Goal: Manage account settings

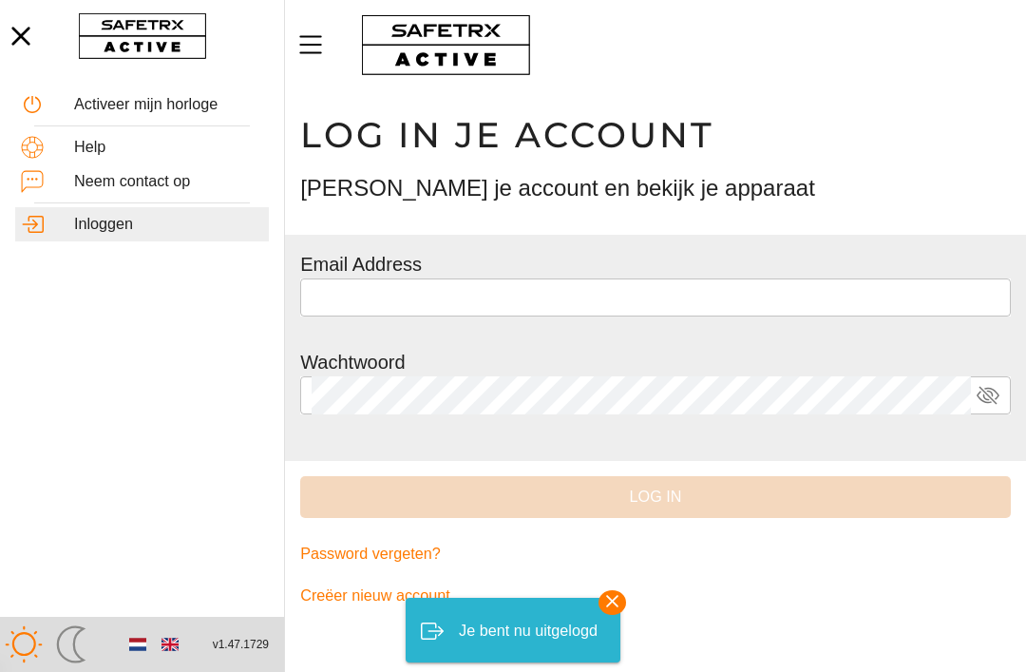
click at [368, 302] on input "text" at bounding box center [656, 297] width 688 height 38
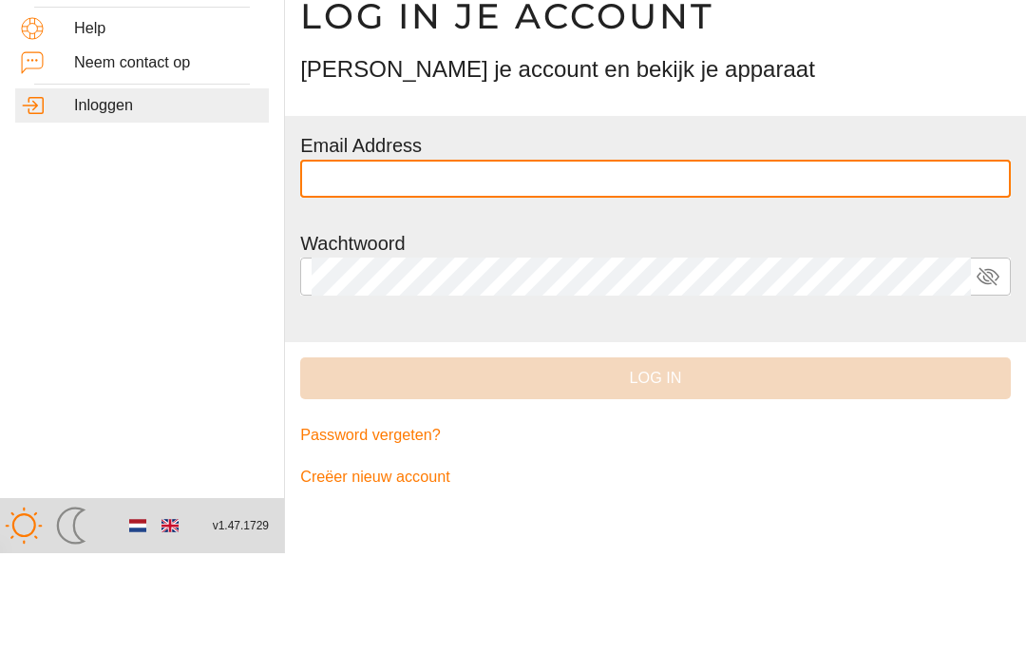
type input "**********"
click at [655, 476] on button "Log in" at bounding box center [655, 497] width 711 height 42
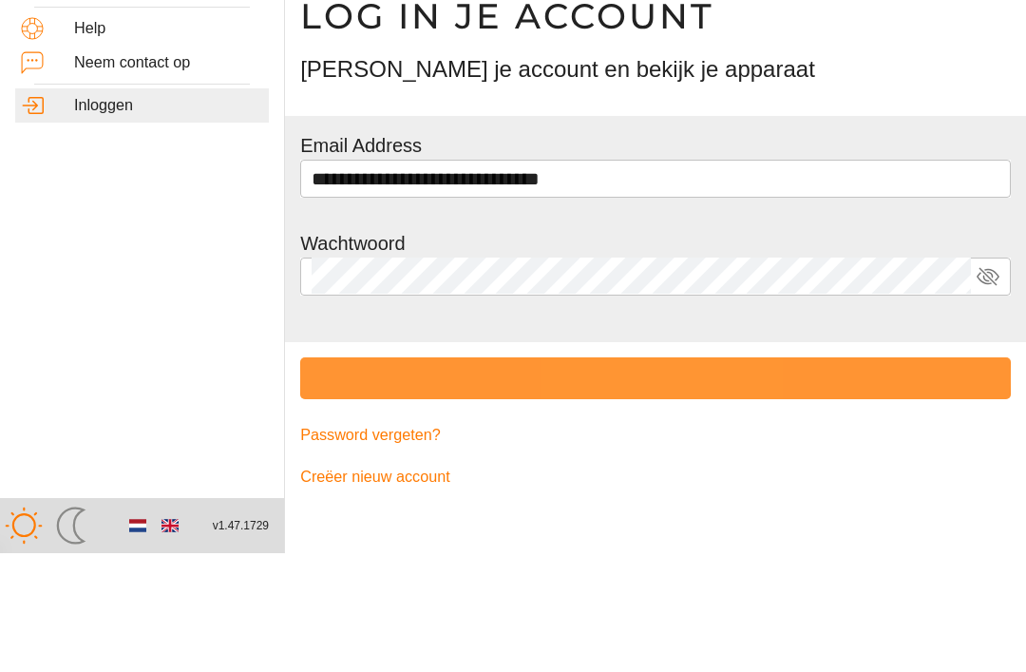
scroll to position [1, 0]
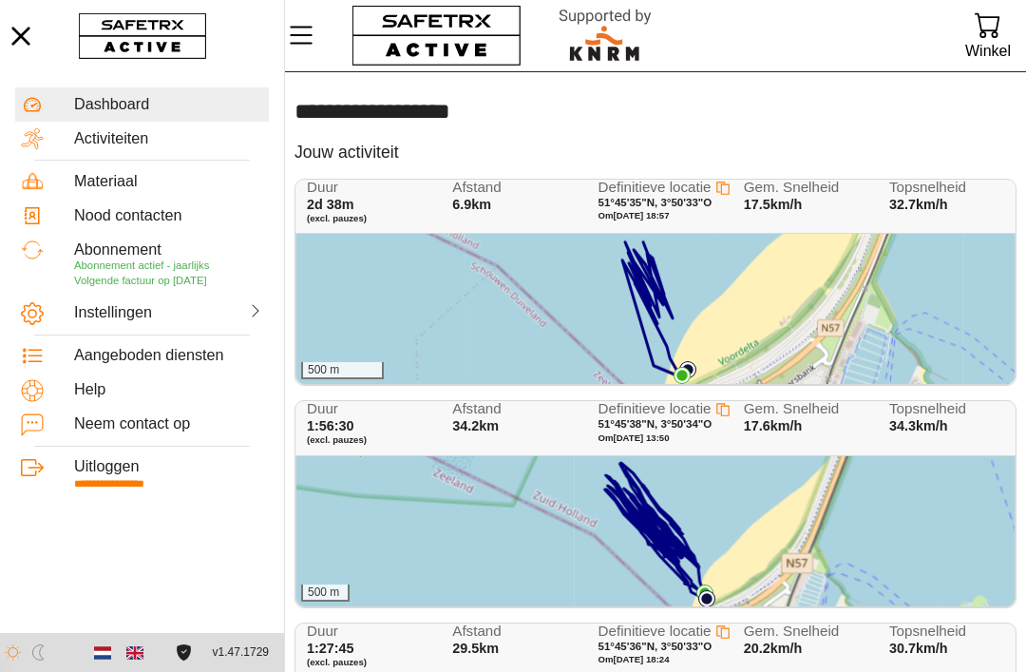
click at [110, 269] on span "Abonnement actief - jaarlijks" at bounding box center [141, 264] width 135 height 11
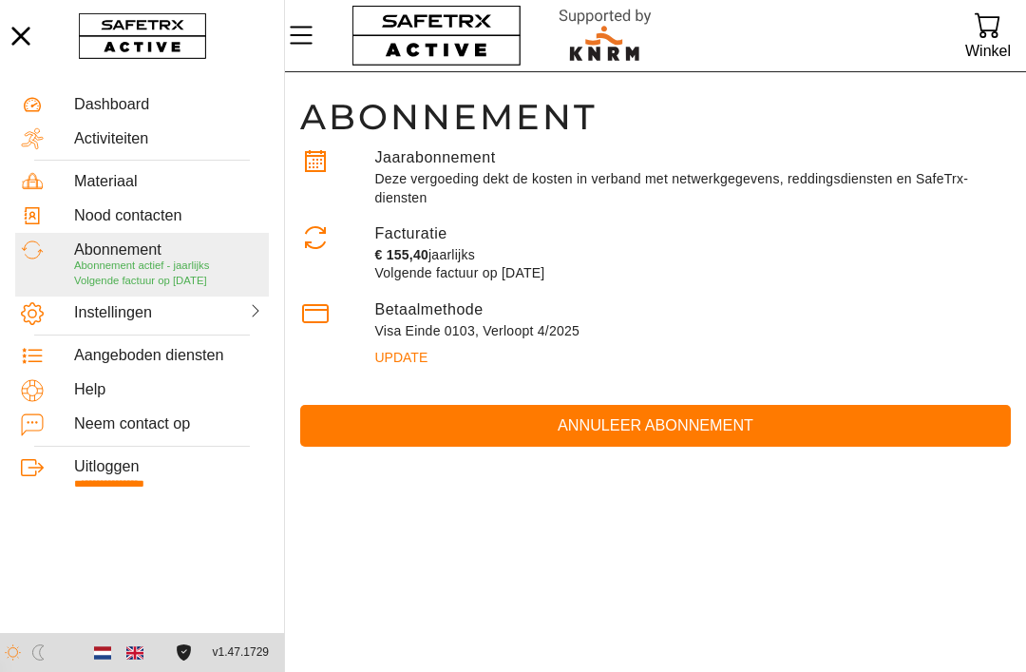
click at [404, 359] on span "Update" at bounding box center [400, 357] width 53 height 27
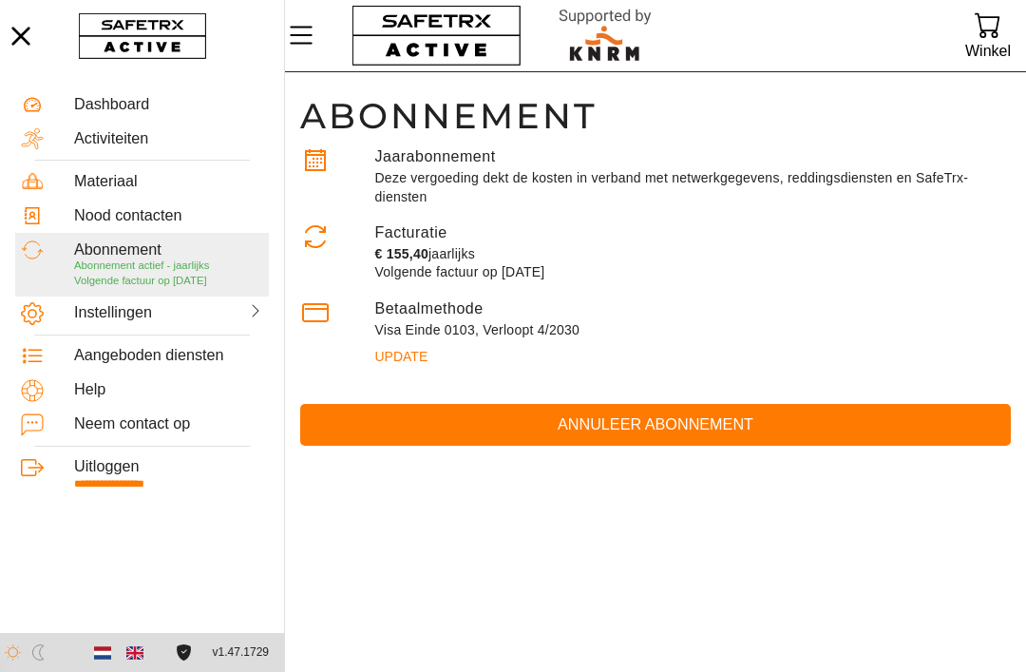
click at [99, 112] on div "Dashboard" at bounding box center [168, 104] width 189 height 18
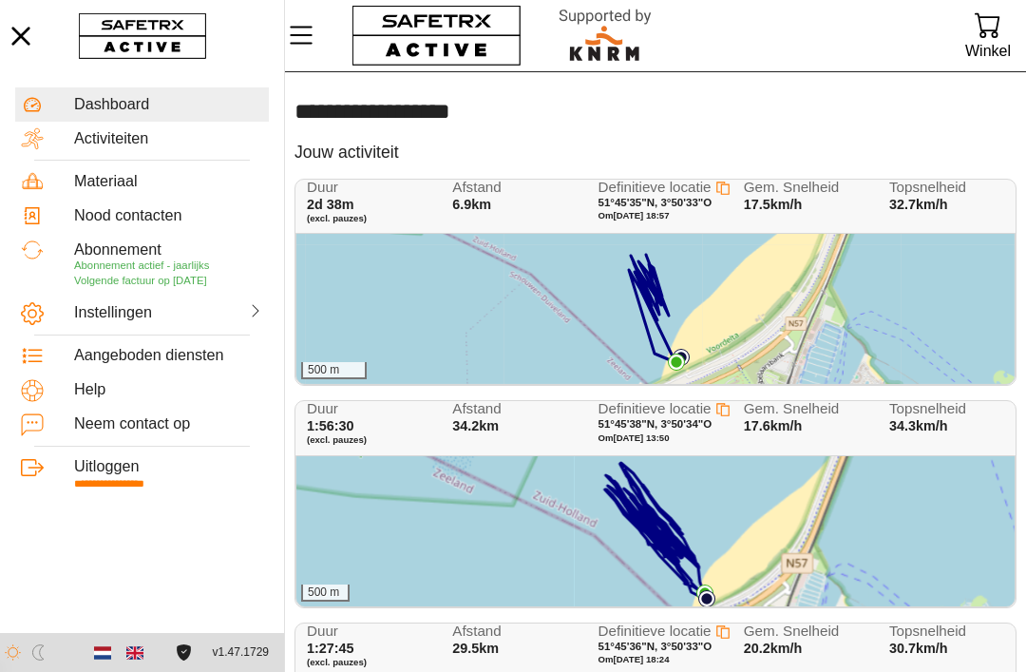
click at [582, 205] on div "Duur 2d 38m (excl. pauzes) Afstand 6.9km Definitieve locatie 51°45'35"N, 3°50'3…" at bounding box center [659, 207] width 704 height 54
